Goal: Information Seeking & Learning: Learn about a topic

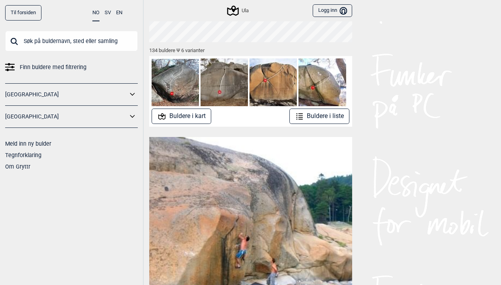
scroll to position [103, 0]
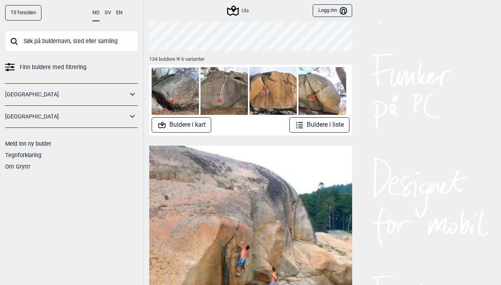
click at [96, 13] on button "NO" at bounding box center [95, 13] width 7 height 16
click at [12, 96] on link "[GEOGRAPHIC_DATA]" at bounding box center [66, 94] width 122 height 11
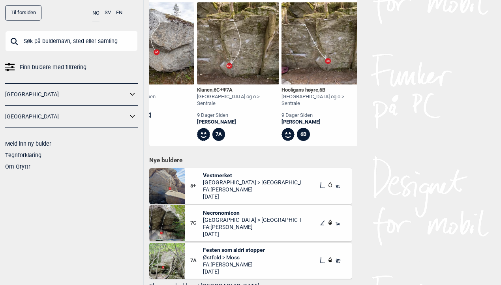
scroll to position [289, 0]
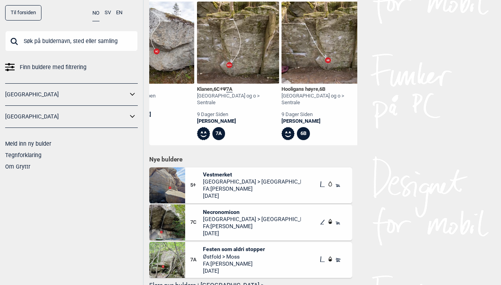
click at [217, 171] on span "Vestmerket" at bounding box center [252, 174] width 98 height 7
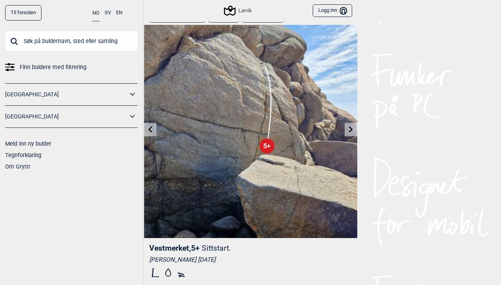
scroll to position [15, 0]
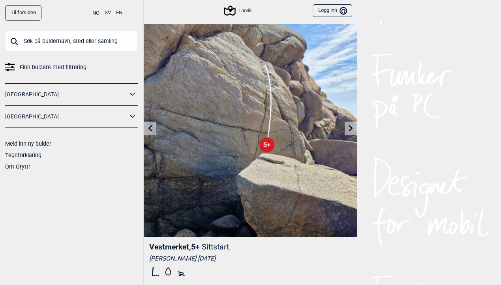
click at [347, 126] on link at bounding box center [351, 128] width 12 height 13
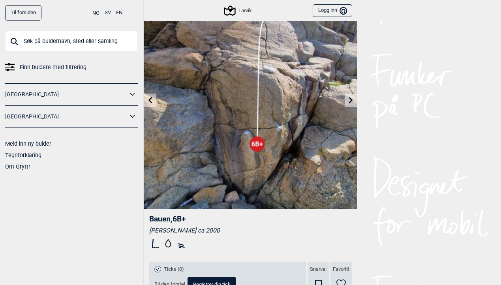
scroll to position [49, 0]
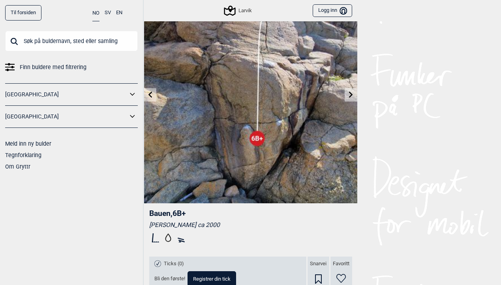
click at [348, 92] on icon at bounding box center [351, 94] width 6 height 6
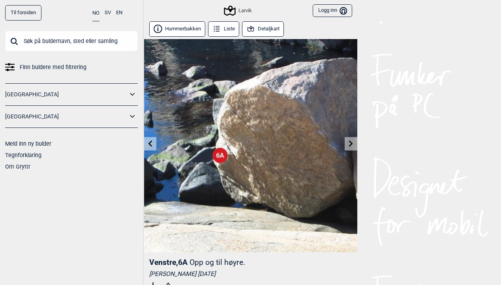
click at [354, 149] on link at bounding box center [351, 143] width 12 height 13
click at [351, 144] on icon at bounding box center [351, 143] width 4 height 6
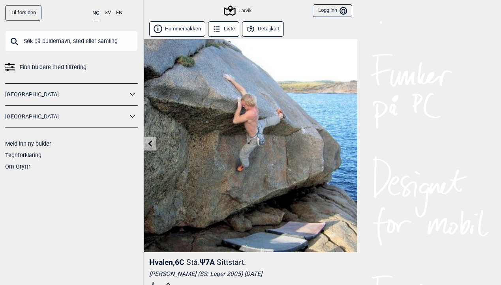
click at [351, 144] on img at bounding box center [250, 145] width 213 height 213
